Goal: Find specific page/section: Find specific page/section

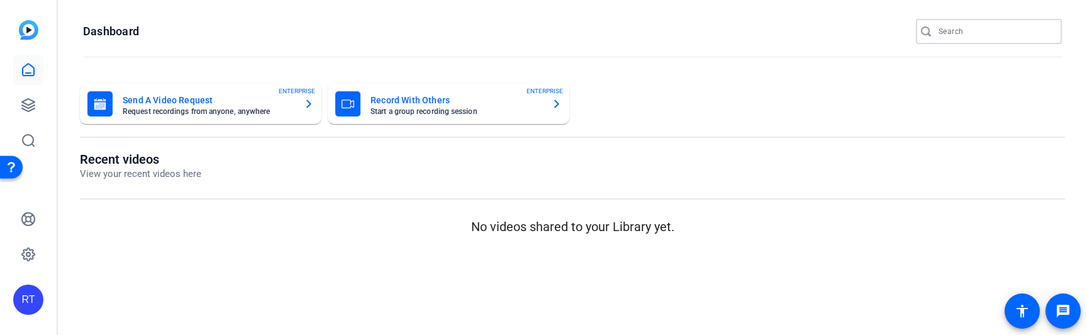
click at [952, 33] on input "Search" at bounding box center [995, 31] width 113 height 15
paste input "2408-62815-CS"
type input "2408-62815-CS"
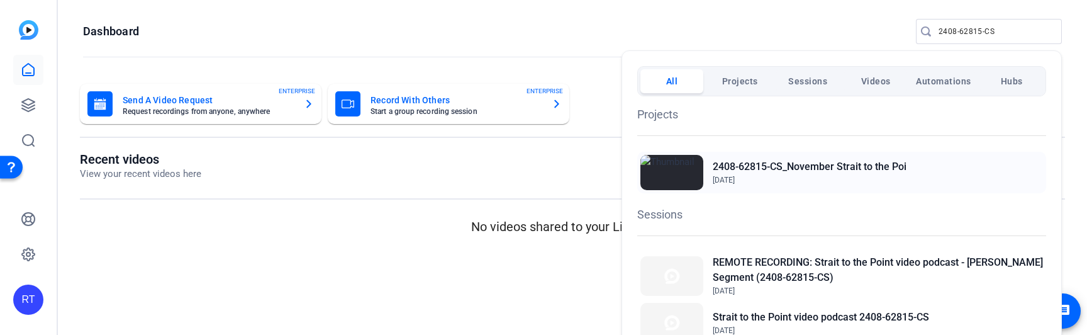
click at [818, 166] on h2 "2408-62815-CS_November Strait to the Poi" at bounding box center [810, 166] width 194 height 15
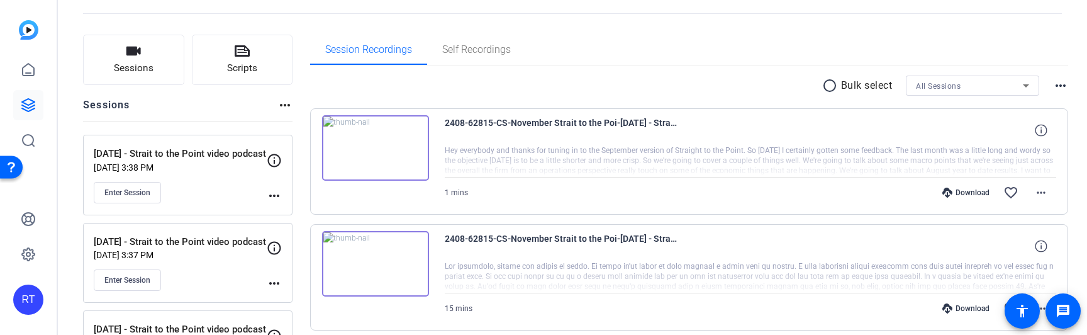
scroll to position [59, 0]
click at [279, 286] on mat-icon "more_horiz" at bounding box center [274, 281] width 15 height 15
click at [292, 298] on span "Edit Session" at bounding box center [305, 300] width 57 height 15
